Goal: Transaction & Acquisition: Purchase product/service

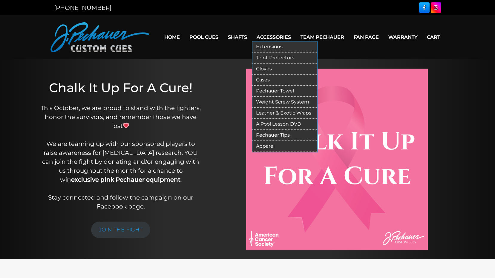
click at [273, 36] on link "Accessories" at bounding box center [274, 37] width 44 height 15
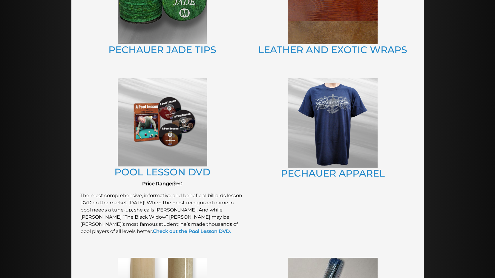
scroll to position [466, 0]
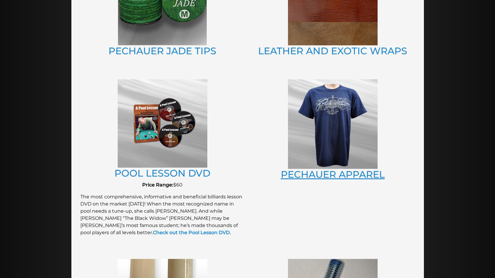
click at [322, 173] on link "PECHAUER APPAREL" at bounding box center [333, 175] width 104 height 12
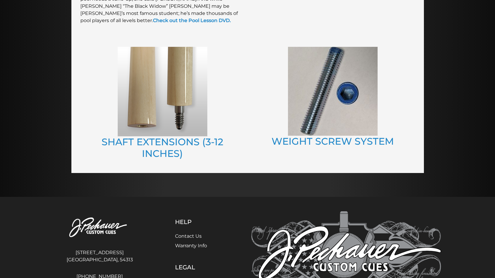
scroll to position [733, 0]
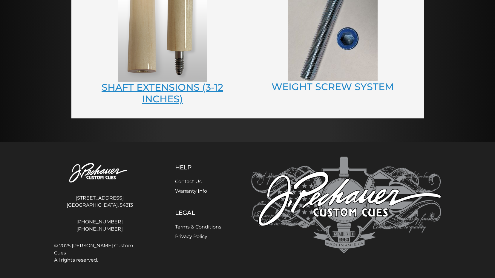
click at [171, 87] on link "SHAFT EXTENSIONS (3-12 INCHES)" at bounding box center [162, 92] width 122 height 23
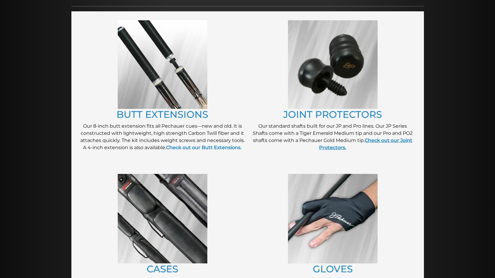
scroll to position [96, 0]
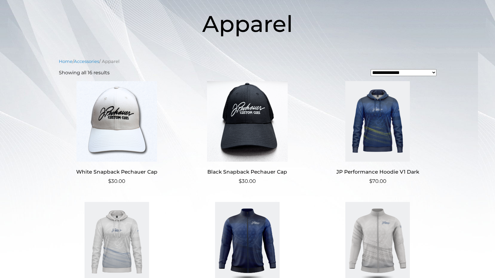
scroll to position [91, 0]
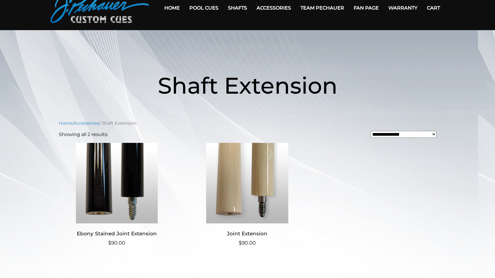
scroll to position [30, 0]
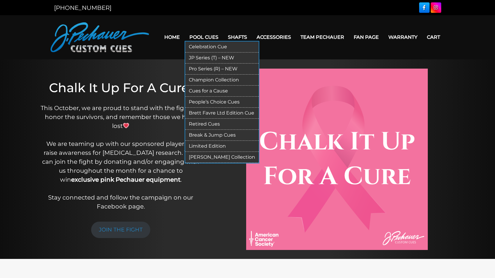
click at [217, 134] on link "Break & Jump Cues" at bounding box center [221, 135] width 73 height 11
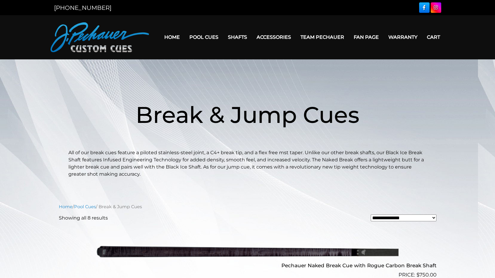
click at [174, 38] on link "Home" at bounding box center [171, 37] width 25 height 15
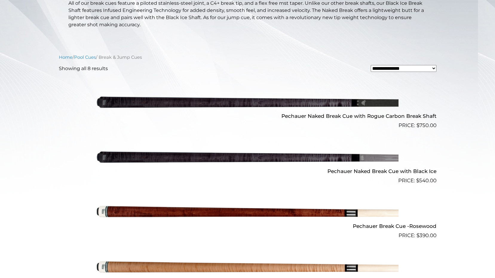
scroll to position [150, 0]
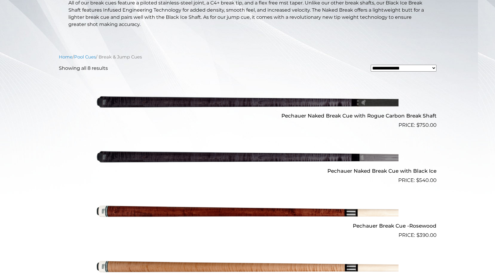
click at [392, 170] on h2 "Pechauer Naked Break Cue with Black Ice" at bounding box center [247, 170] width 377 height 11
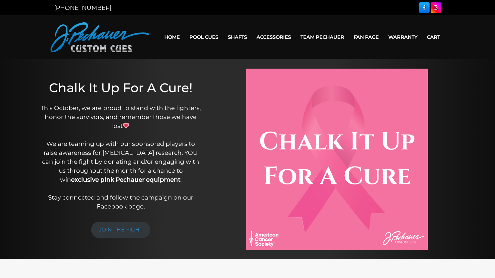
click at [153, 18] on header "MENU Home Pool Cues Celebration Cue JP Series (T) – NEW Pro Series (R) – NEW Ch…" at bounding box center [247, 37] width 495 height 44
click at [99, 41] on img at bounding box center [99, 37] width 99 height 30
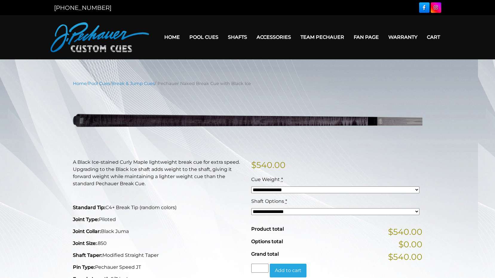
click at [414, 189] on select "**********" at bounding box center [335, 190] width 168 height 7
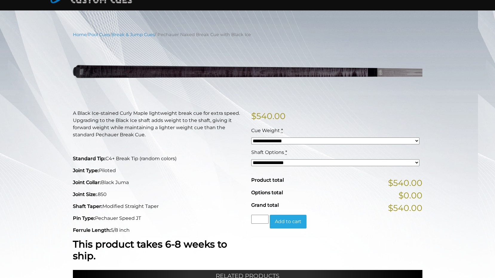
scroll to position [45, 0]
